Goal: Task Accomplishment & Management: Manage account settings

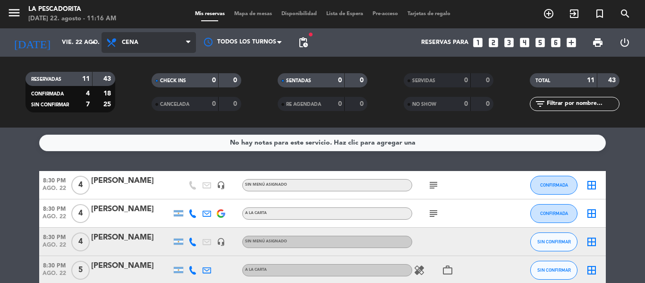
click at [126, 37] on span "Cena" at bounding box center [149, 42] width 94 height 21
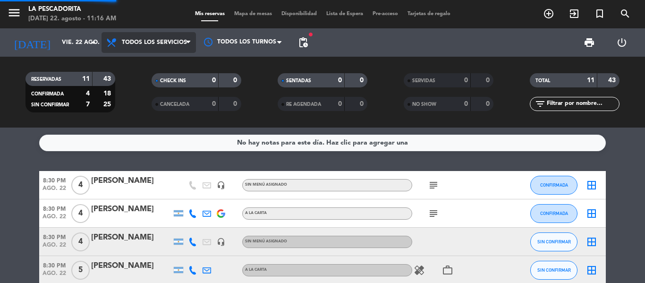
click at [136, 64] on div "menu La Pescadorita [DATE] 22. agosto - 11:16 AM Mis reservas Mapa de mesas Dis…" at bounding box center [322, 64] width 645 height 128
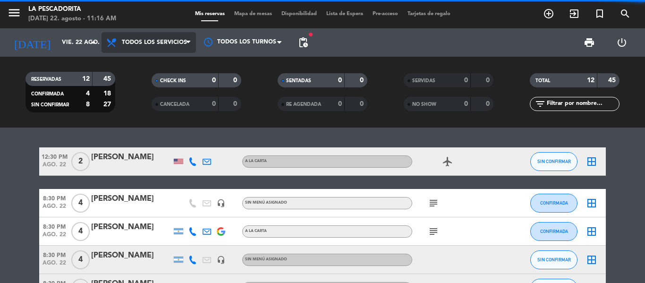
click at [162, 35] on span "Todos los servicios" at bounding box center [149, 42] width 94 height 21
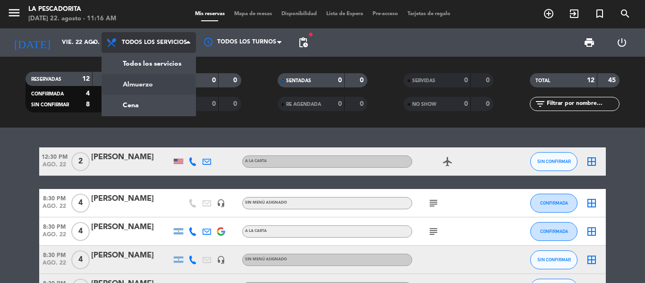
click at [150, 82] on div "menu La Pescadorita [DATE] 22. agosto - 11:16 AM Mis reservas Mapa de mesas Dis…" at bounding box center [322, 64] width 645 height 128
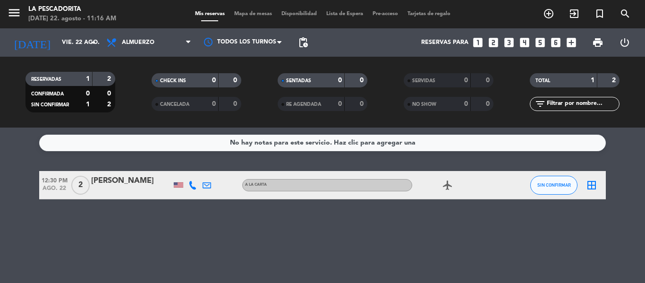
click at [178, 187] on div at bounding box center [178, 184] width 9 height 5
click at [144, 232] on div "No hay notas para este servicio. Haz clic para agregar una 12:30 PM [DATE] 2 [P…" at bounding box center [322, 205] width 645 height 155
click at [493, 42] on icon "looks_two" at bounding box center [493, 42] width 12 height 12
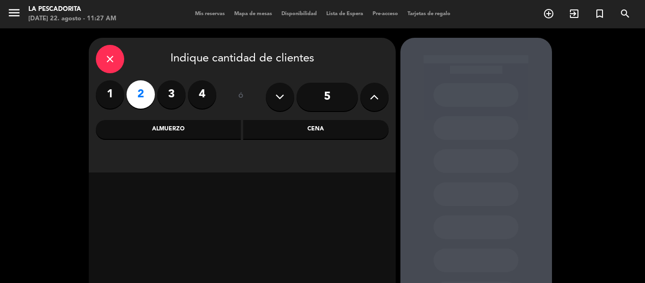
click at [199, 135] on div "Almuerzo" at bounding box center [168, 129] width 145 height 19
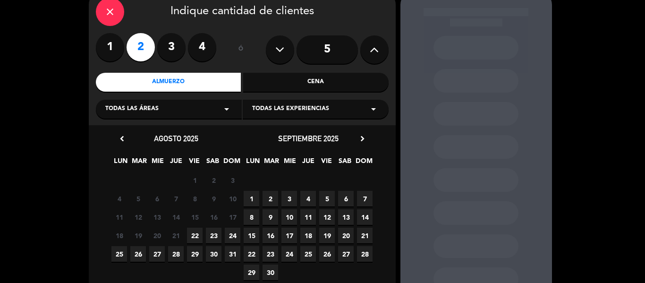
click at [199, 231] on span "22" at bounding box center [195, 236] width 16 height 16
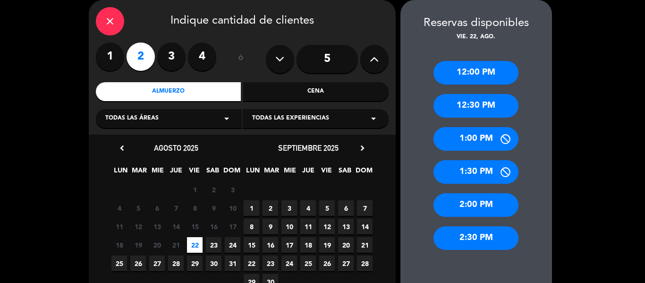
click at [474, 135] on div "1:00 PM" at bounding box center [476, 139] width 85 height 24
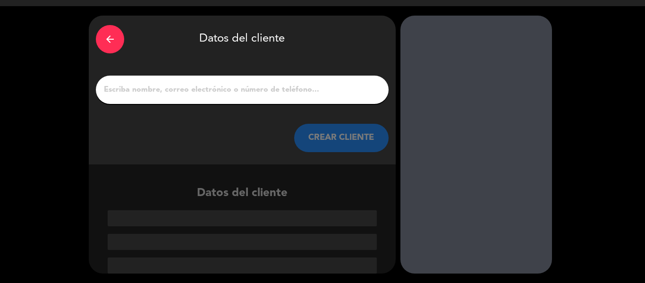
click at [285, 94] on input "1" at bounding box center [242, 89] width 279 height 13
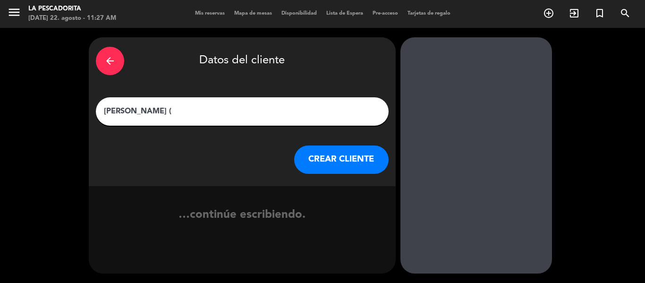
scroll to position [0, 0]
type input "[PERSON_NAME] ([PERSON_NAME])"
click at [360, 161] on button "CREAR CLIENTE" at bounding box center [341, 159] width 94 height 28
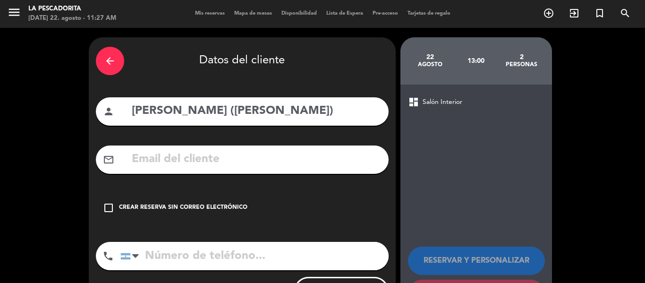
click at [146, 210] on div "Crear reserva sin correo electrónico" at bounding box center [183, 207] width 128 height 9
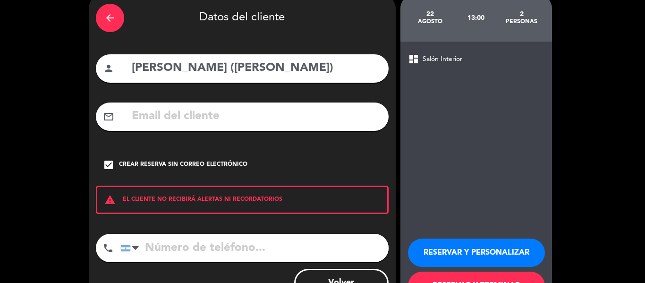
scroll to position [81, 0]
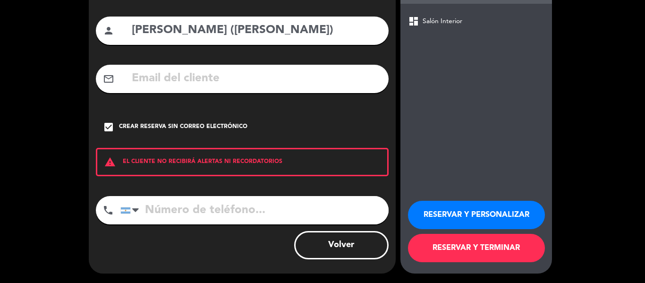
click at [510, 251] on button "RESERVAR Y TERMINAR" at bounding box center [476, 248] width 137 height 28
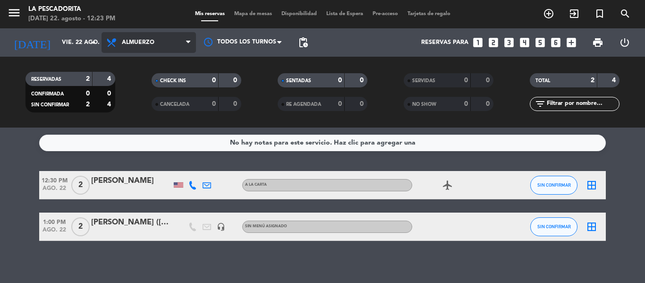
click at [139, 43] on span "Almuerzo" at bounding box center [138, 42] width 33 height 7
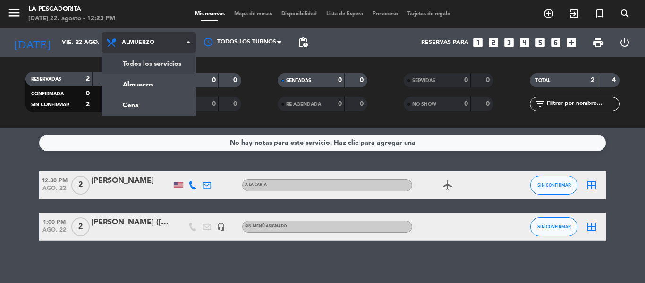
click at [139, 69] on div "menu La Pescadorita [DATE] 22. agosto - 12:23 PM Mis reservas Mapa de mesas Dis…" at bounding box center [322, 64] width 645 height 128
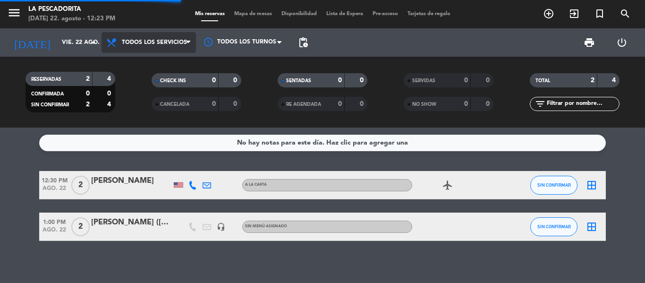
drag, startPoint x: 146, startPoint y: 37, endPoint x: 147, endPoint y: 51, distance: 14.6
click at [147, 37] on span "Todos los servicios" at bounding box center [149, 42] width 94 height 21
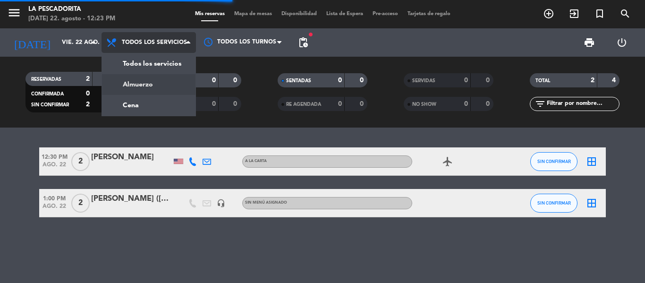
click at [147, 83] on div "menu La Pescadorita [DATE] 22. agosto - 12:23 PM Mis reservas Mapa de mesas Dis…" at bounding box center [322, 64] width 645 height 128
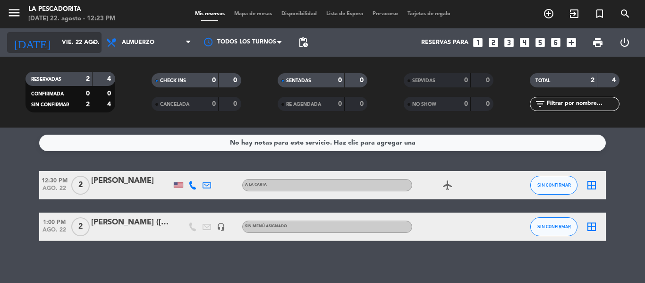
click at [58, 44] on input "vie. 22 ago." at bounding box center [97, 42] width 80 height 16
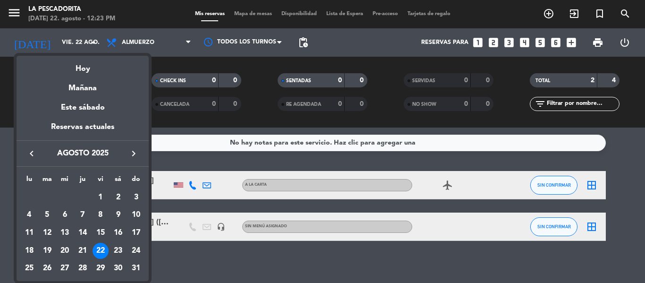
click at [112, 39] on div at bounding box center [322, 141] width 645 height 283
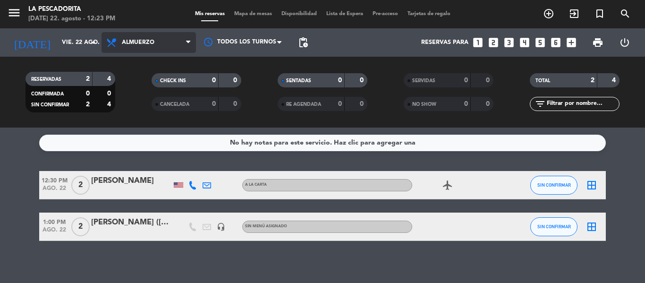
click at [130, 44] on span "Almuerzo" at bounding box center [138, 42] width 33 height 7
click at [111, 100] on div "menu La Pescadorita [DATE] 22. agosto - 12:23 PM Mis reservas Mapa de mesas Dis…" at bounding box center [322, 64] width 645 height 128
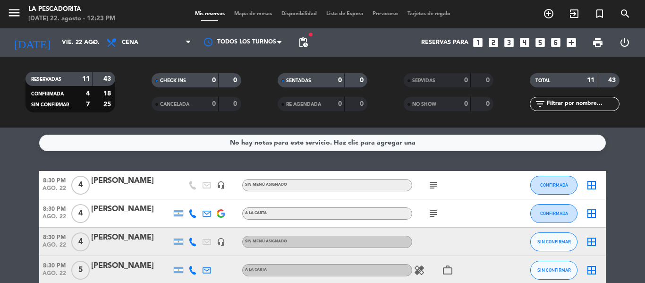
click at [435, 183] on icon "subject" at bounding box center [433, 184] width 11 height 11
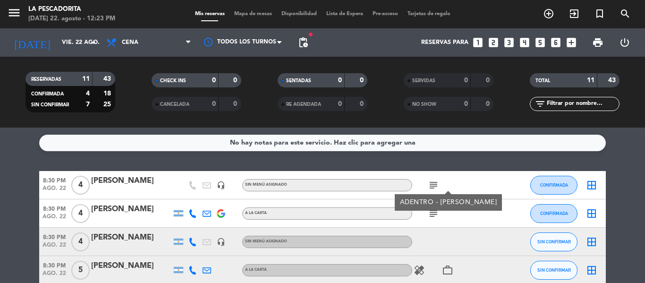
click at [435, 214] on icon "subject" at bounding box center [433, 213] width 11 height 11
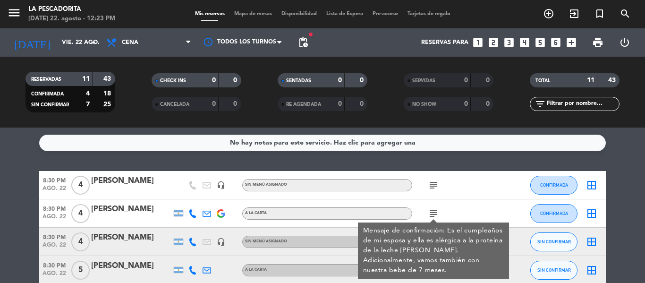
scroll to position [94, 0]
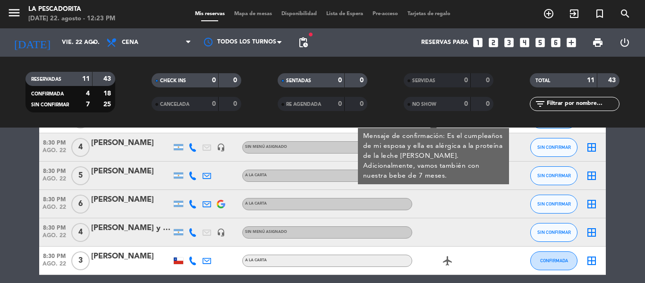
click at [441, 240] on div at bounding box center [454, 232] width 85 height 28
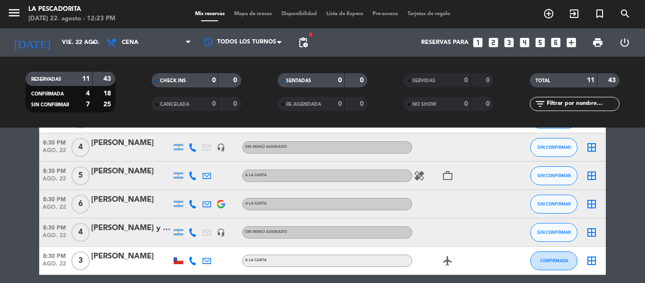
click at [423, 173] on icon "healing" at bounding box center [419, 175] width 11 height 11
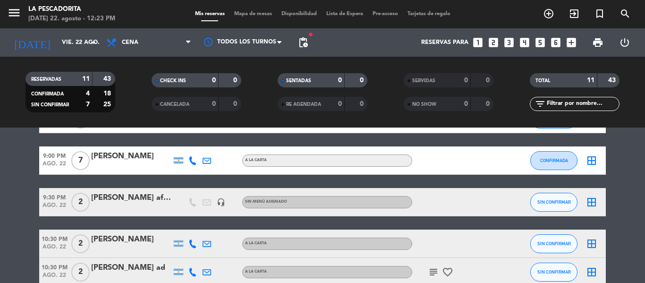
scroll to position [287, 0]
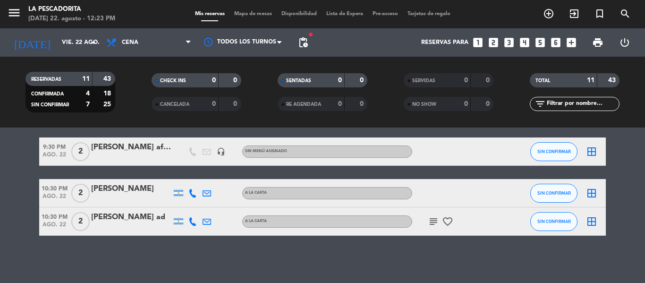
click at [438, 221] on icon "subject" at bounding box center [433, 221] width 11 height 11
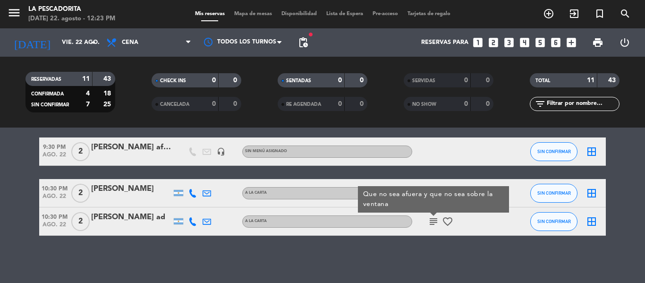
click at [418, 236] on div "No hay notas para este servicio. Haz clic para agregar una 8:30 PM [DATE] 4 [PE…" at bounding box center [322, 205] width 645 height 155
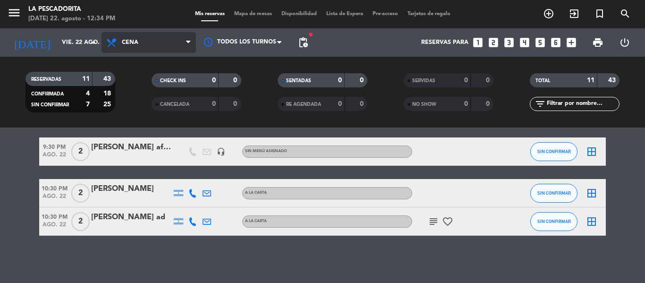
click at [133, 41] on span "Cena" at bounding box center [130, 42] width 17 height 7
click at [0, 133] on bookings-row "8:30 PM [DATE] 4 [PERSON_NAME] - AD headset_mic Sin menú asignado subject CONFI…" at bounding box center [322, 59] width 645 height 351
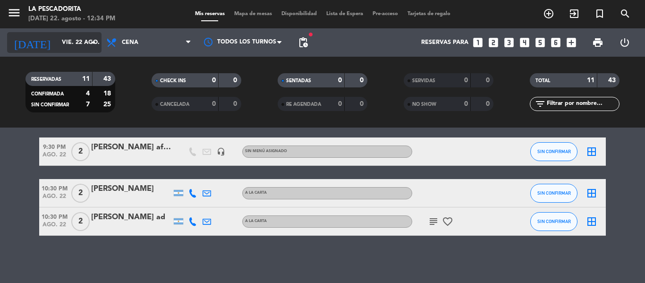
click at [63, 39] on input "vie. 22 ago." at bounding box center [97, 42] width 80 height 16
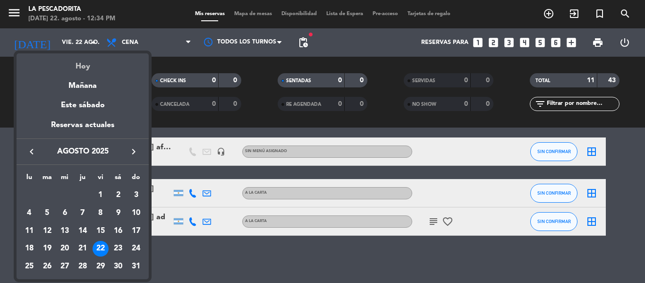
click at [92, 68] on div "Hoy" at bounding box center [83, 62] width 132 height 19
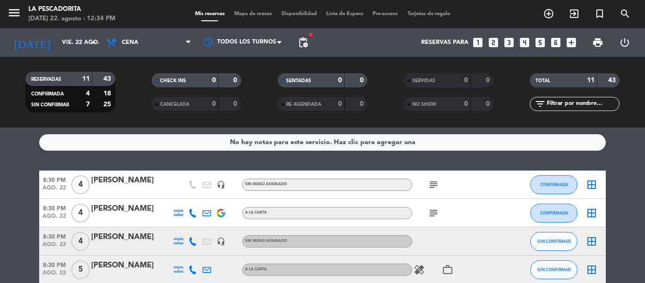
scroll to position [0, 0]
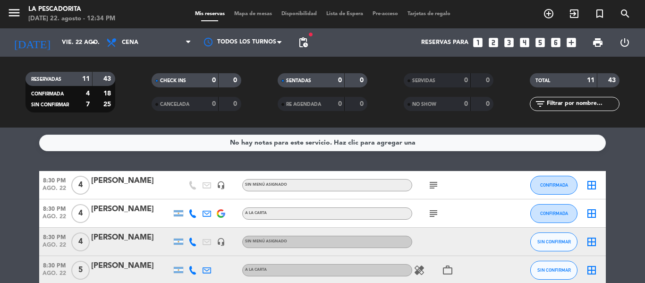
click at [434, 187] on icon "subject" at bounding box center [433, 184] width 11 height 11
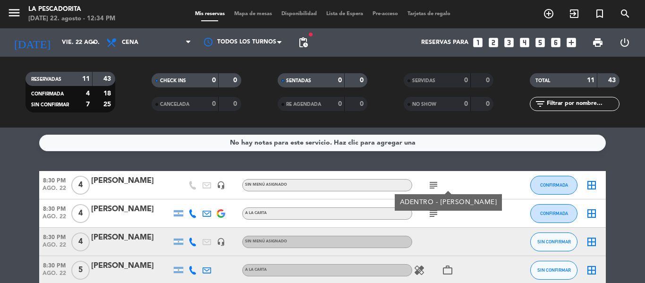
click at [436, 213] on icon "subject" at bounding box center [433, 213] width 11 height 11
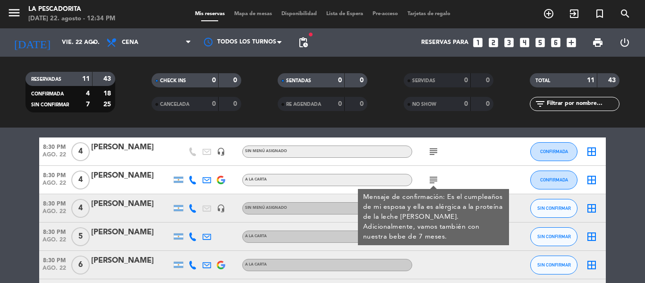
scroll to position [47, 0]
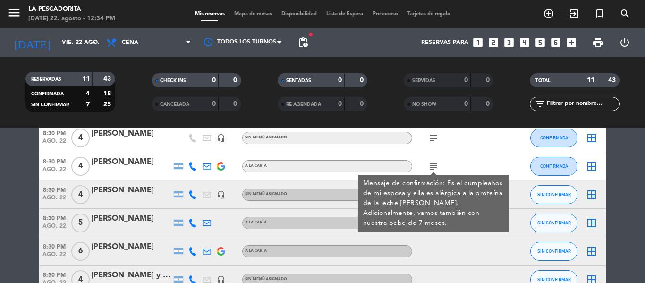
click at [489, 239] on div at bounding box center [454, 251] width 85 height 28
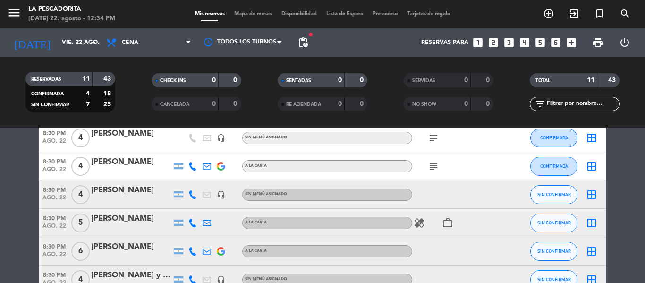
click at [447, 222] on icon "work_outline" at bounding box center [447, 222] width 11 height 11
click at [418, 223] on icon "healing" at bounding box center [419, 222] width 11 height 11
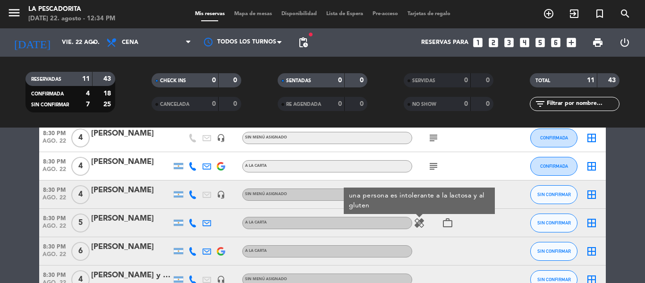
click at [485, 255] on div at bounding box center [454, 251] width 85 height 28
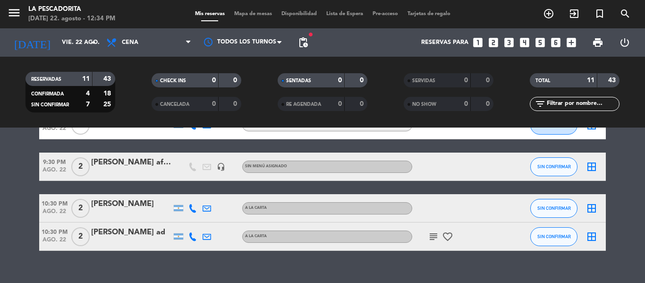
scroll to position [287, 0]
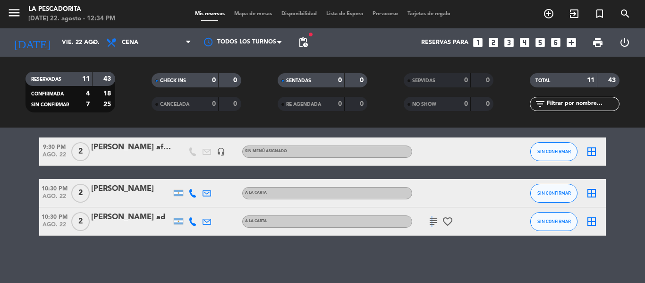
click at [432, 223] on icon "subject" at bounding box center [433, 221] width 11 height 11
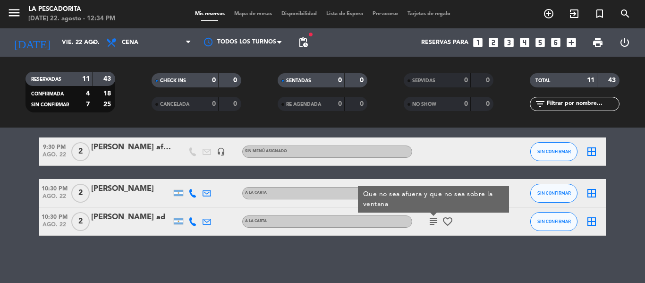
click at [390, 243] on div "No hay notas para este servicio. Haz clic para agregar una 8:30 PM [DATE] 4 [PE…" at bounding box center [322, 205] width 645 height 155
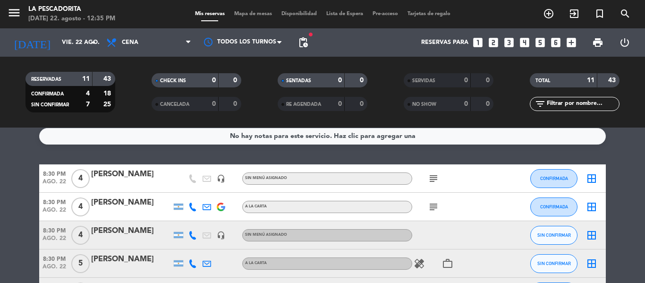
scroll to position [3, 0]
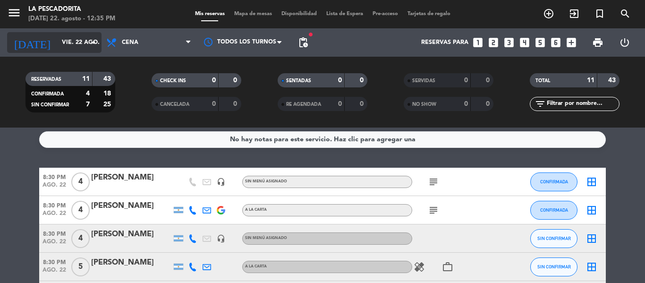
click at [75, 40] on input "vie. 22 ago." at bounding box center [97, 42] width 80 height 16
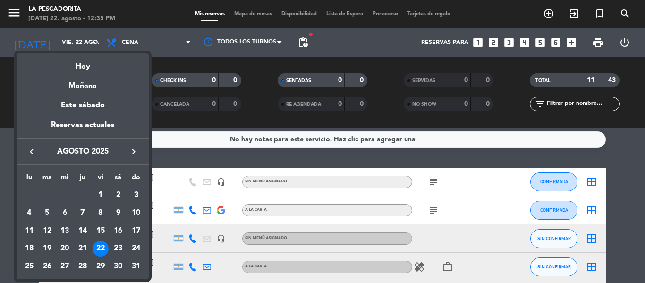
click at [78, 41] on div at bounding box center [322, 141] width 645 height 283
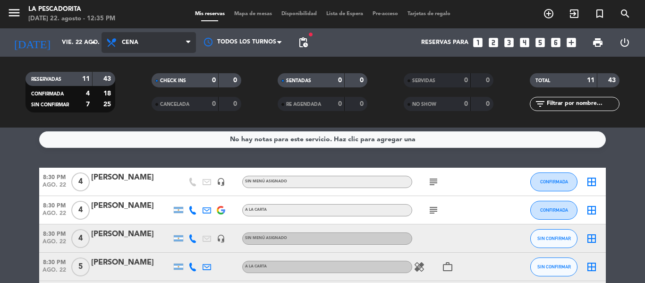
click at [161, 44] on span "Cena" at bounding box center [149, 42] width 94 height 21
click at [170, 79] on div "menu La Pescadorita [DATE] 22. agosto - 12:35 PM Mis reservas Mapa de mesas Dis…" at bounding box center [322, 64] width 645 height 128
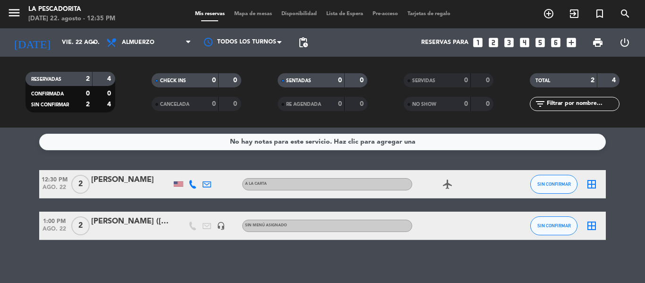
scroll to position [0, 0]
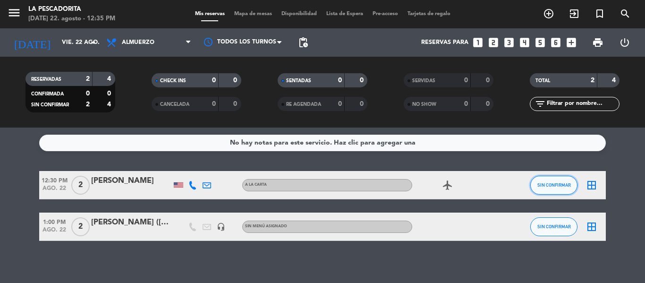
click at [551, 182] on button "SIN CONFIRMAR" at bounding box center [553, 185] width 47 height 19
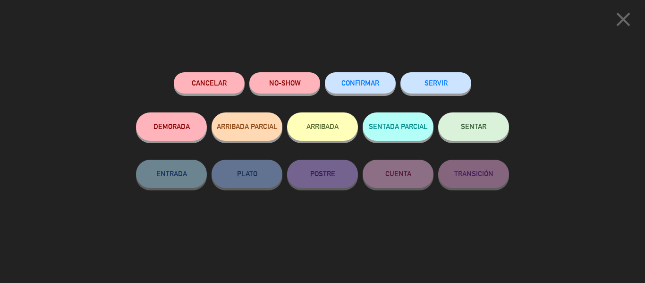
click at [441, 82] on button "SERVIR" at bounding box center [435, 82] width 71 height 21
